Goal: Task Accomplishment & Management: Complete application form

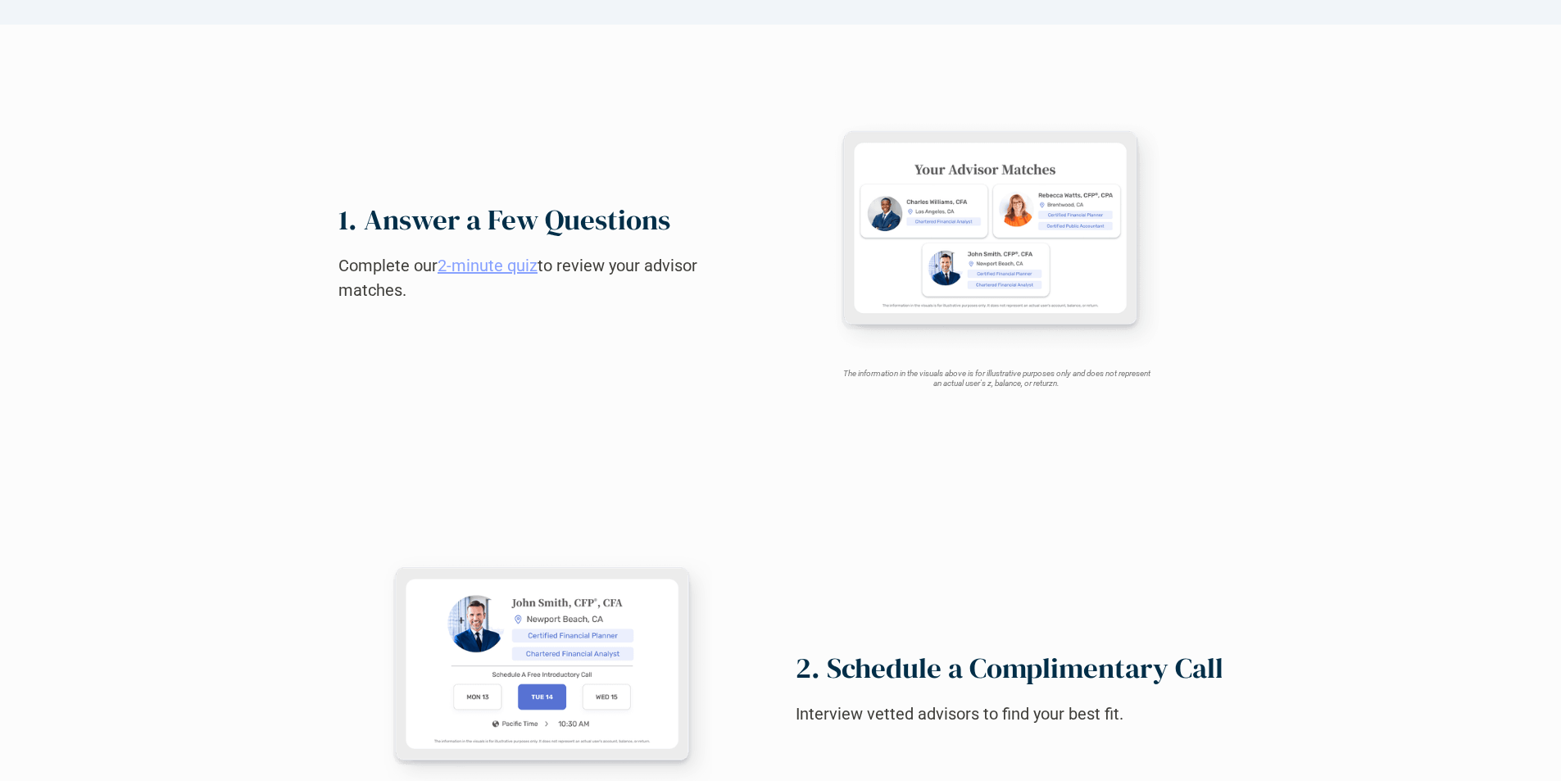
scroll to position [1562, 0]
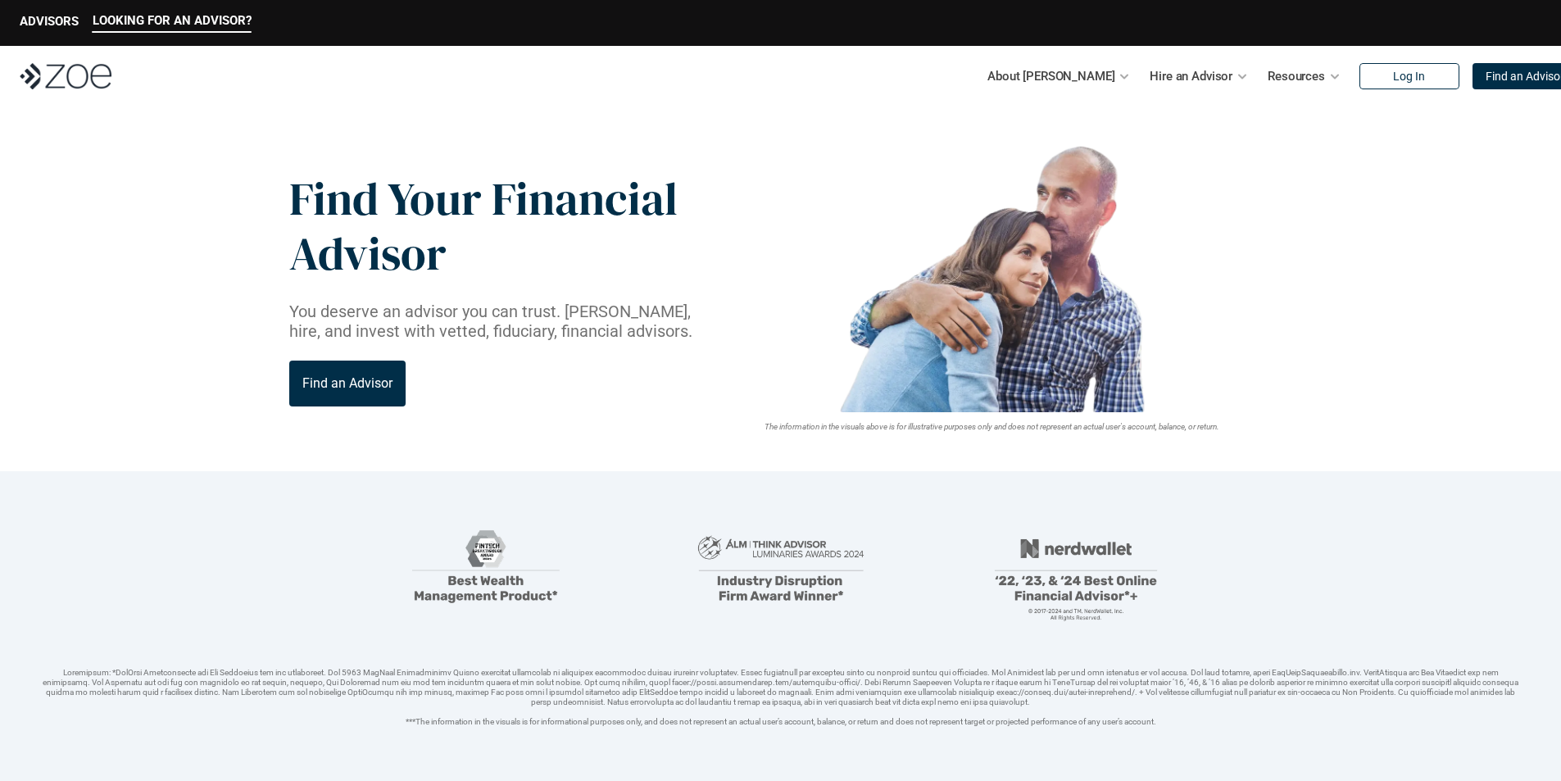
click at [66, 76] on img at bounding box center [66, 76] width 92 height 26
click at [1489, 76] on p "Find an Advisor" at bounding box center [1525, 77] width 79 height 14
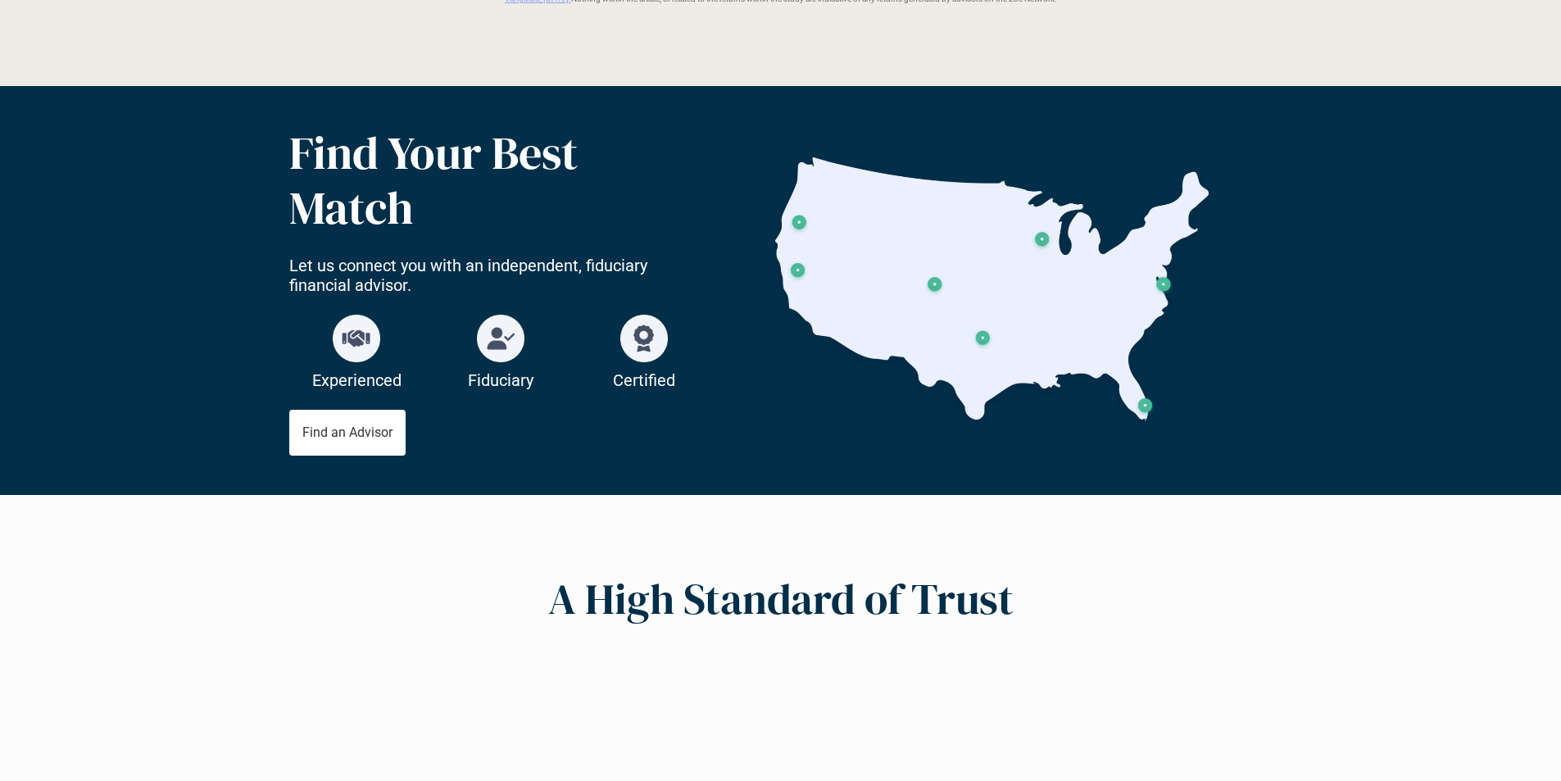
click at [347, 432] on p "Find an Advisor" at bounding box center [347, 433] width 90 height 16
